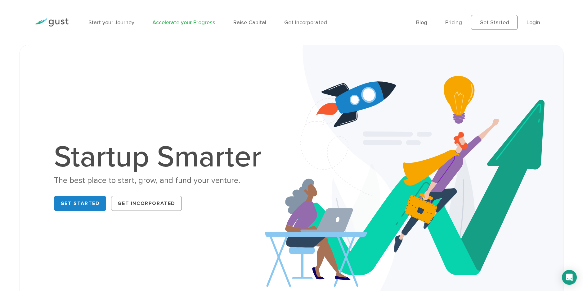
click at [196, 22] on link "Accelerate your Progress" at bounding box center [183, 22] width 63 height 7
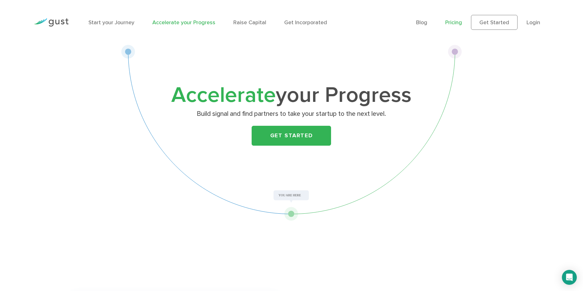
click at [456, 23] on link "Pricing" at bounding box center [454, 22] width 17 height 7
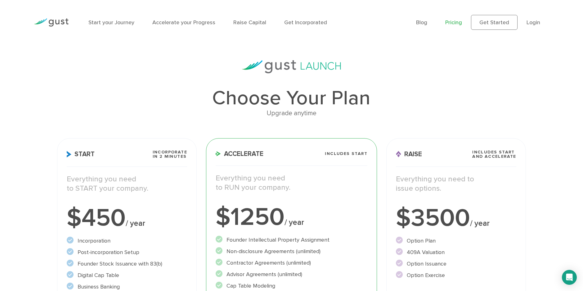
drag, startPoint x: 31, startPoint y: 43, endPoint x: 32, endPoint y: -9, distance: 51.9
